Goal: Task Accomplishment & Management: Use online tool/utility

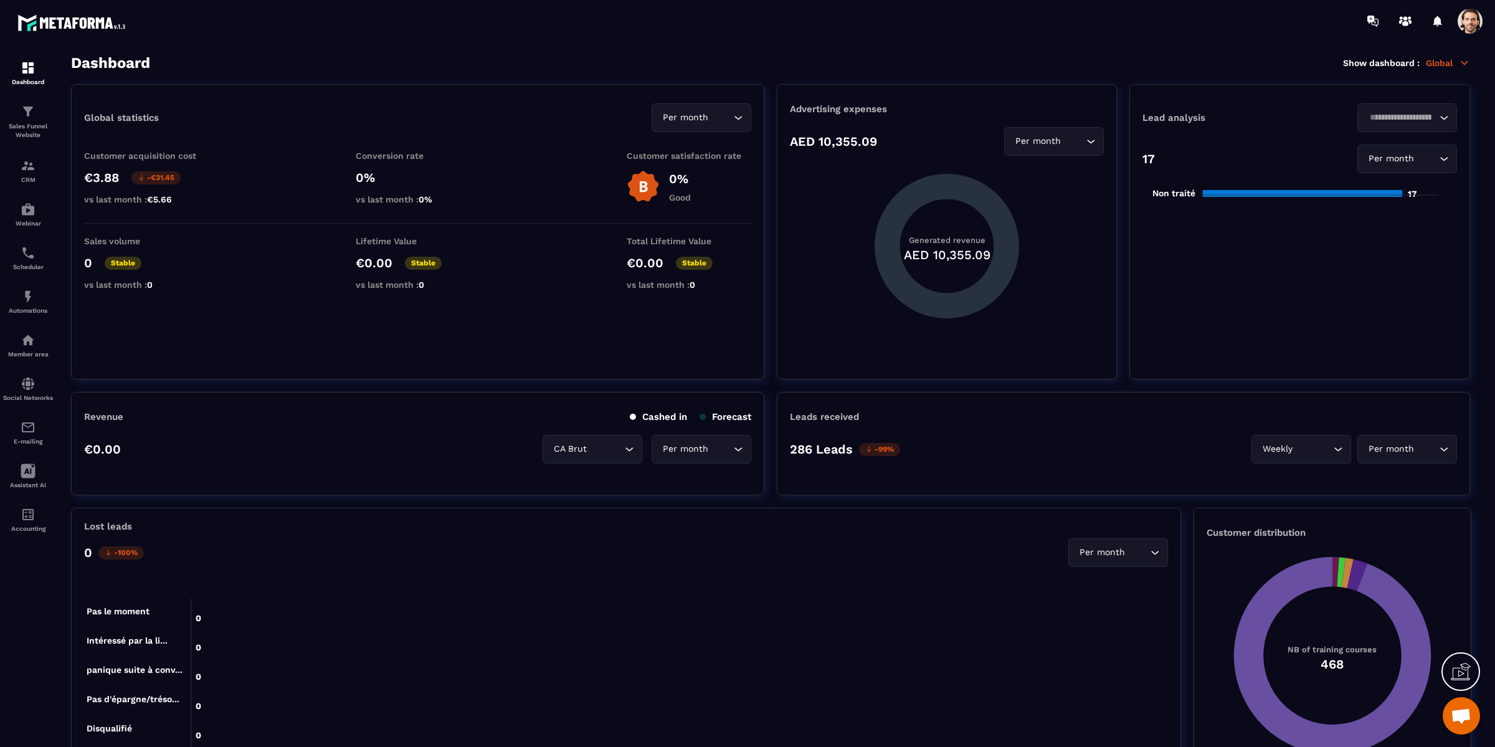
click at [1468, 30] on span at bounding box center [1469, 21] width 25 height 25
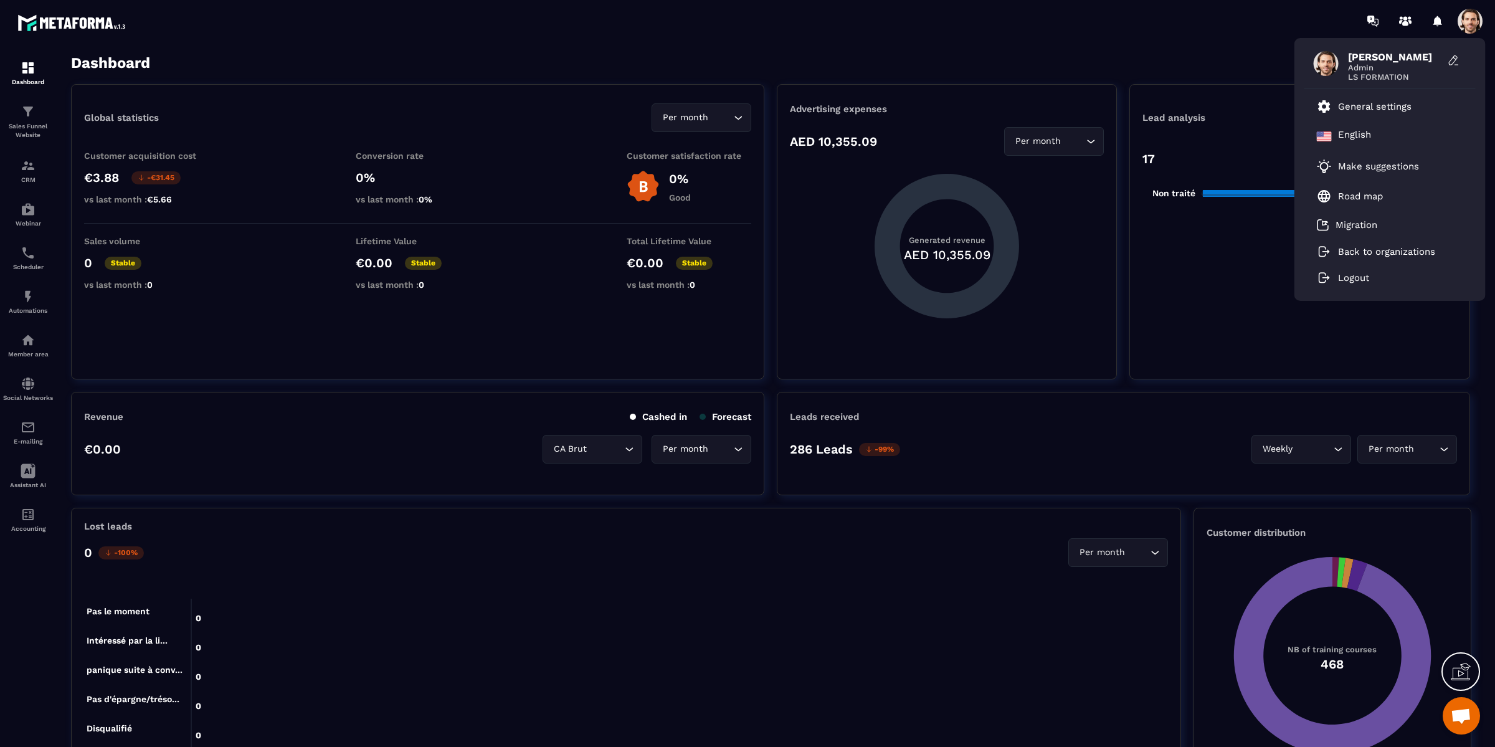
click at [1038, 65] on div "Dashboard Show dashboard : Global" at bounding box center [770, 62] width 1399 height 17
